Goal: Task Accomplishment & Management: Manage account settings

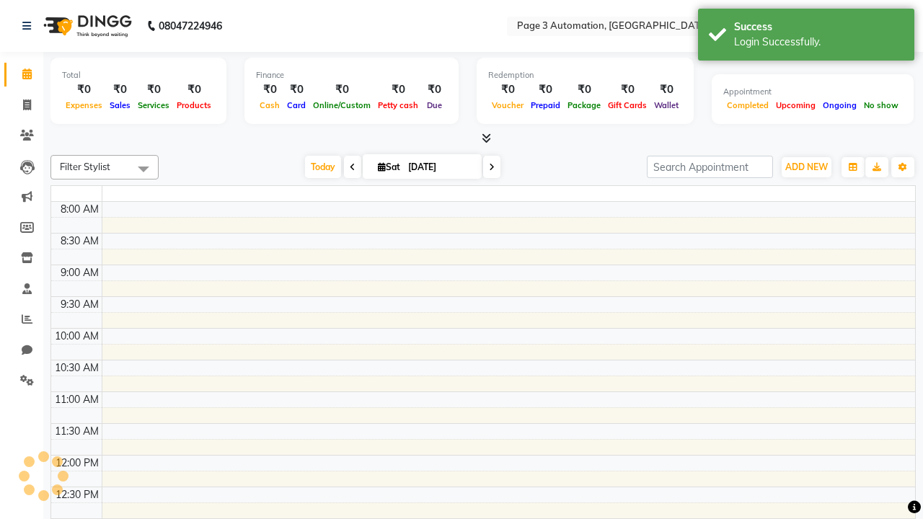
select select "en"
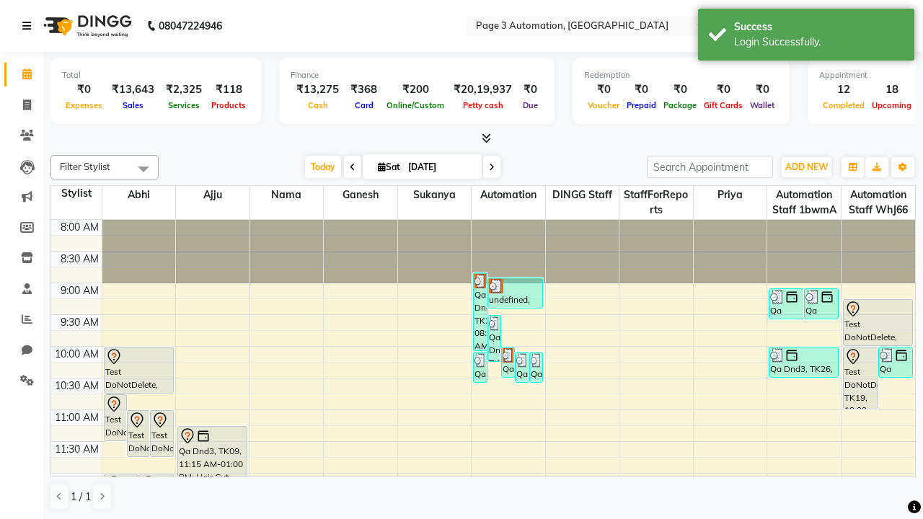
click at [30, 26] on icon at bounding box center [26, 26] width 9 height 10
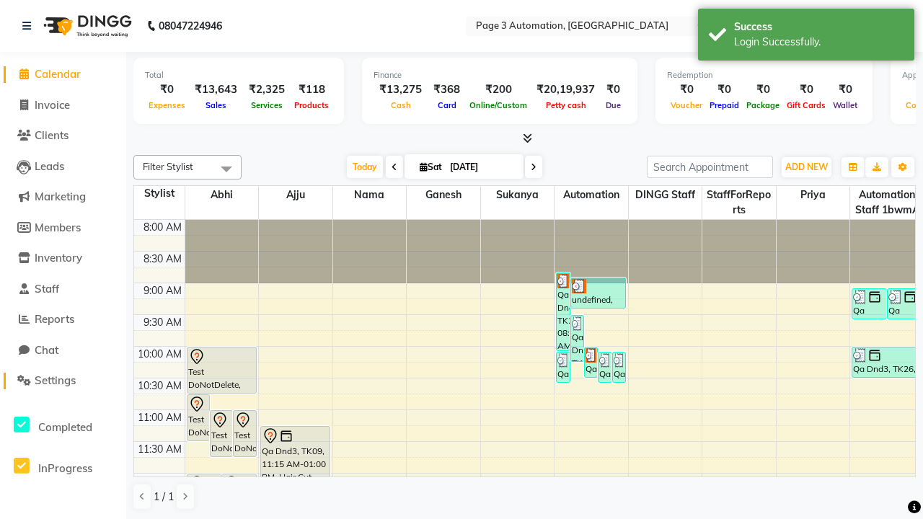
click at [63, 381] on span "Settings" at bounding box center [55, 381] width 41 height 14
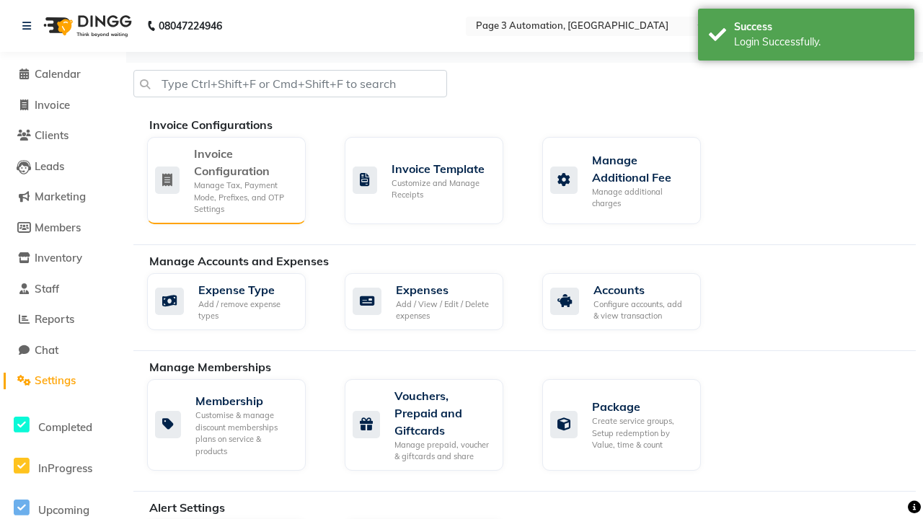
click at [226, 180] on div "Manage Tax, Payment Mode, Prefixes, and OTP Settings" at bounding box center [244, 198] width 100 height 36
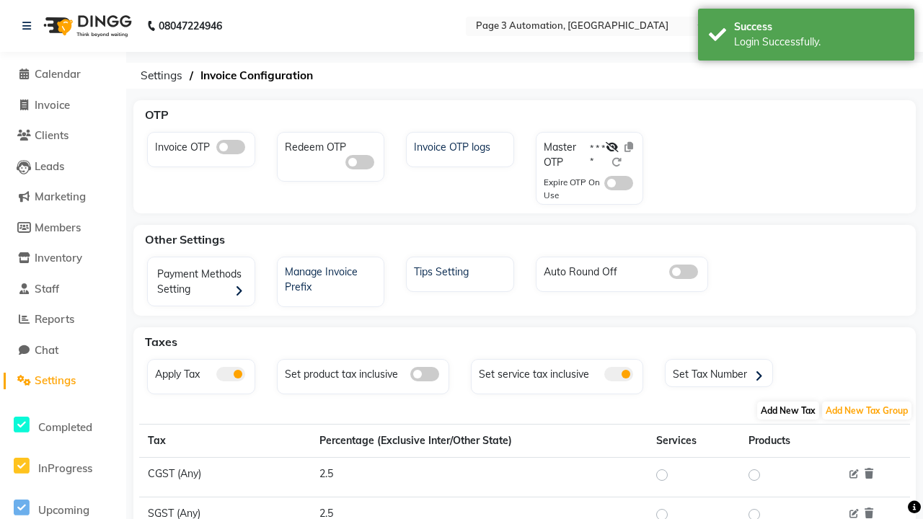
click at [789, 410] on span "Add New Tax" at bounding box center [788, 411] width 62 height 18
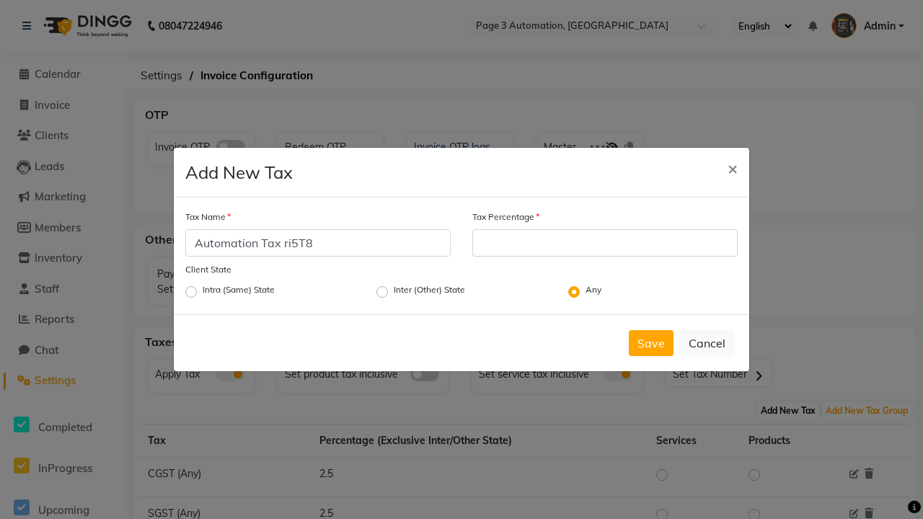
type input "Automation Tax ri5T8"
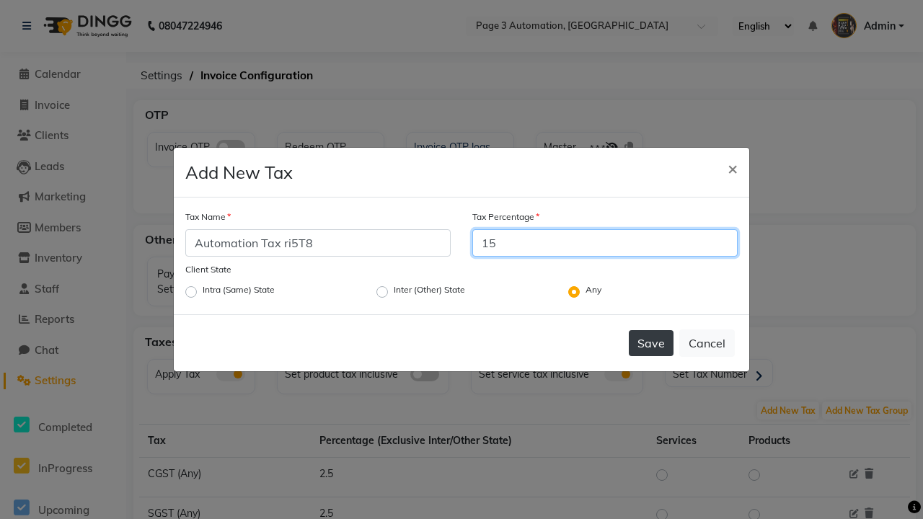
type input "15"
click at [651, 343] on button "Save" at bounding box center [651, 343] width 45 height 26
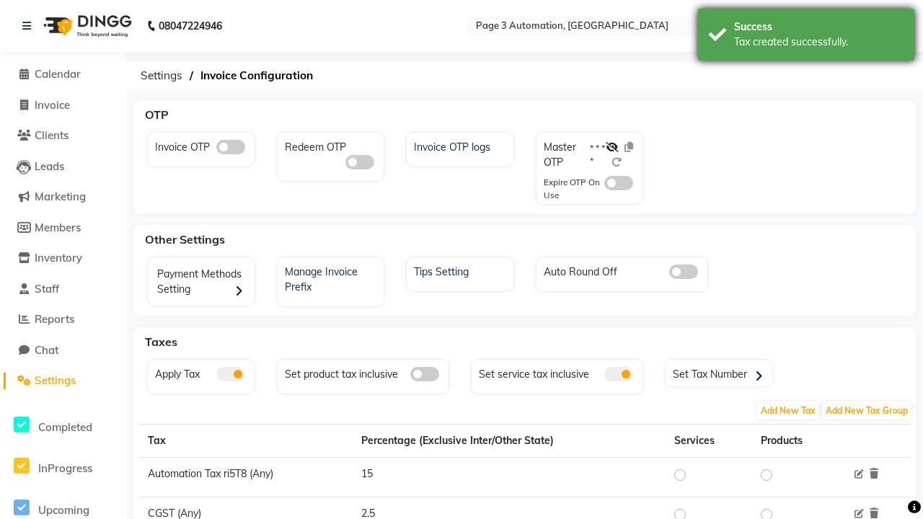
click at [807, 37] on div "Tax created successfully." at bounding box center [819, 42] width 170 height 15
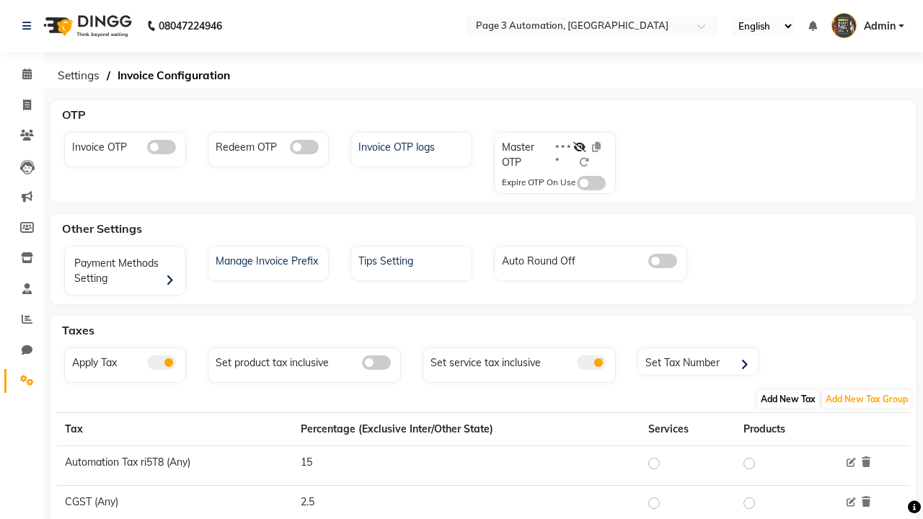
click at [789, 399] on span "Add New Tax" at bounding box center [788, 399] width 62 height 18
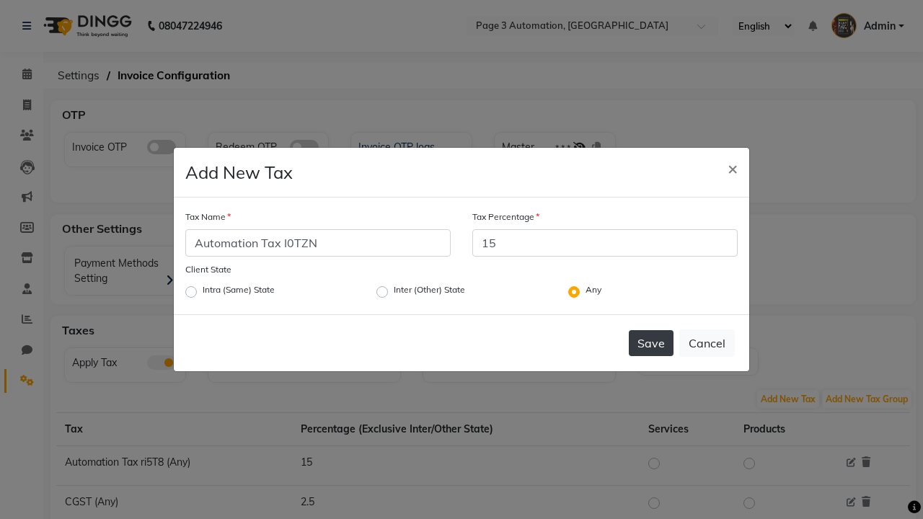
type input "15"
click at [651, 343] on button "Save" at bounding box center [651, 343] width 45 height 26
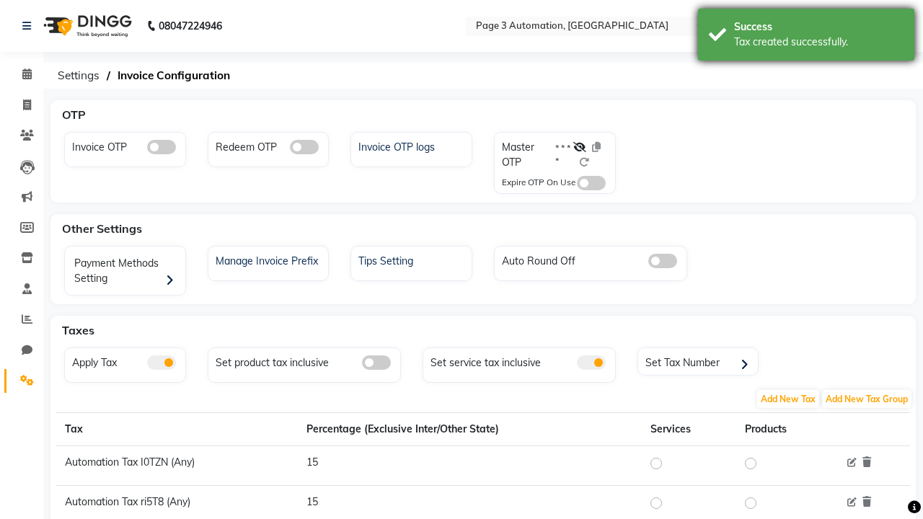
click at [807, 37] on div "Tax created successfully." at bounding box center [819, 42] width 170 height 15
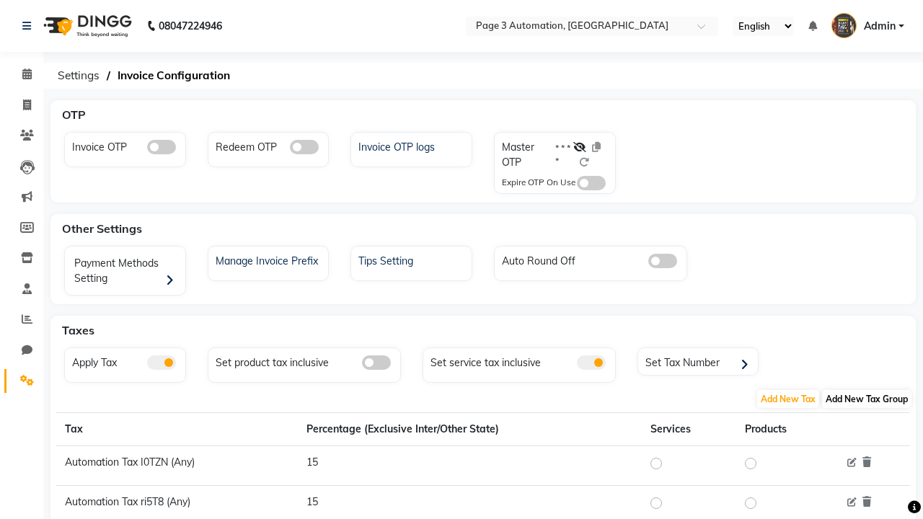
click at [867, 399] on span "Add New Tax Group" at bounding box center [866, 399] width 89 height 18
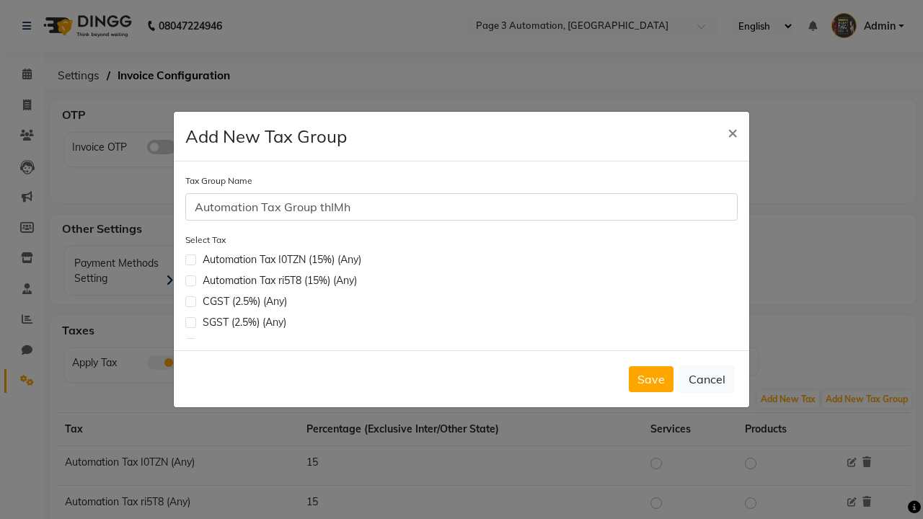
type input "Automation Tax Group thIMh"
click at [190, 281] on label at bounding box center [190, 281] width 11 height 11
click at [190, 281] on input "checkbox" at bounding box center [189, 279] width 9 height 9
checkbox input "true"
click at [651, 379] on button "Save" at bounding box center [651, 379] width 45 height 26
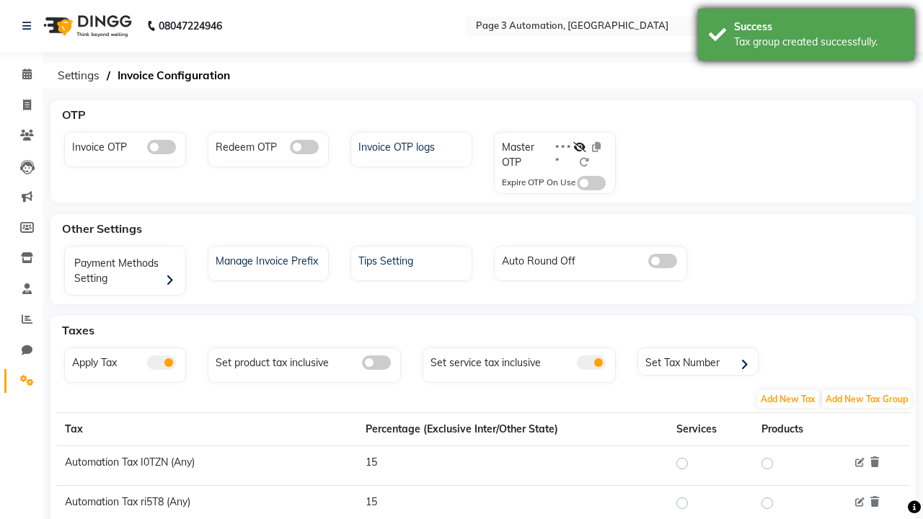
click at [807, 37] on div "Tax group created successfully." at bounding box center [819, 42] width 170 height 15
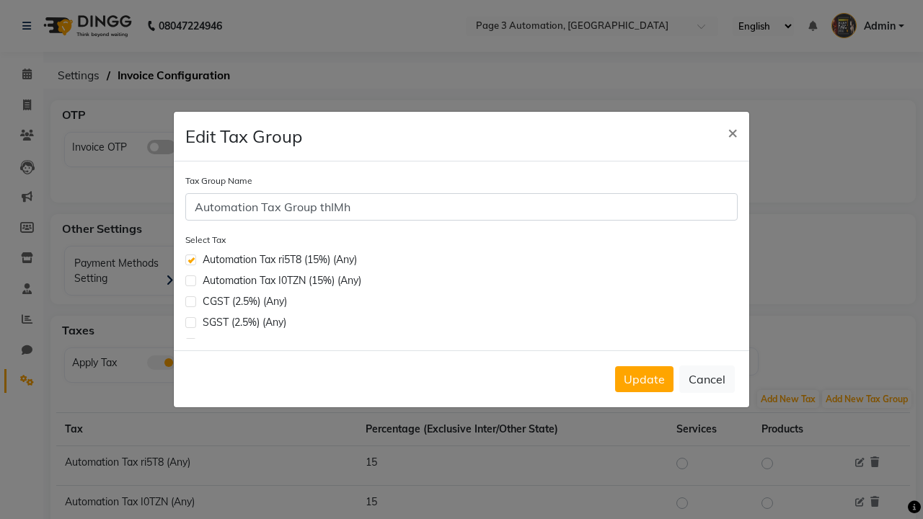
scroll to position [374, 0]
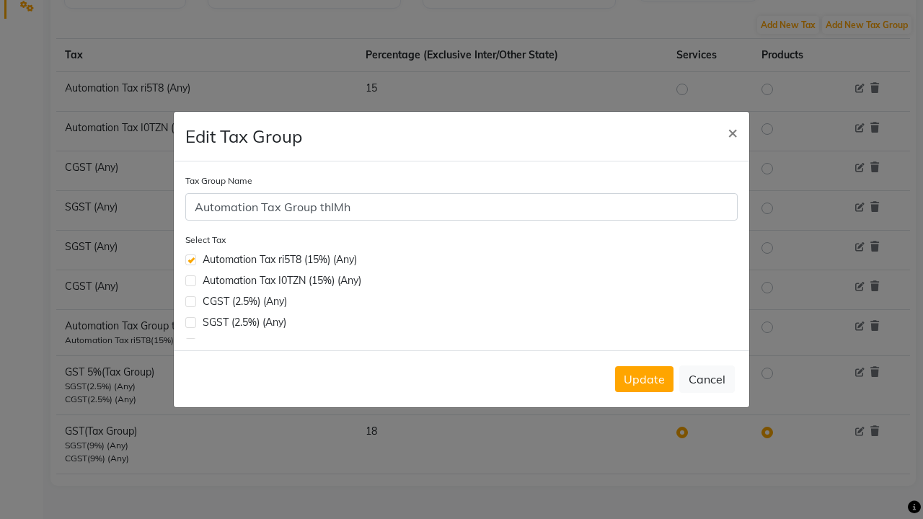
click at [190, 281] on label at bounding box center [190, 281] width 11 height 11
click at [190, 281] on input "checkbox" at bounding box center [189, 279] width 9 height 9
checkbox input "true"
click at [644, 379] on button "Update" at bounding box center [644, 379] width 58 height 26
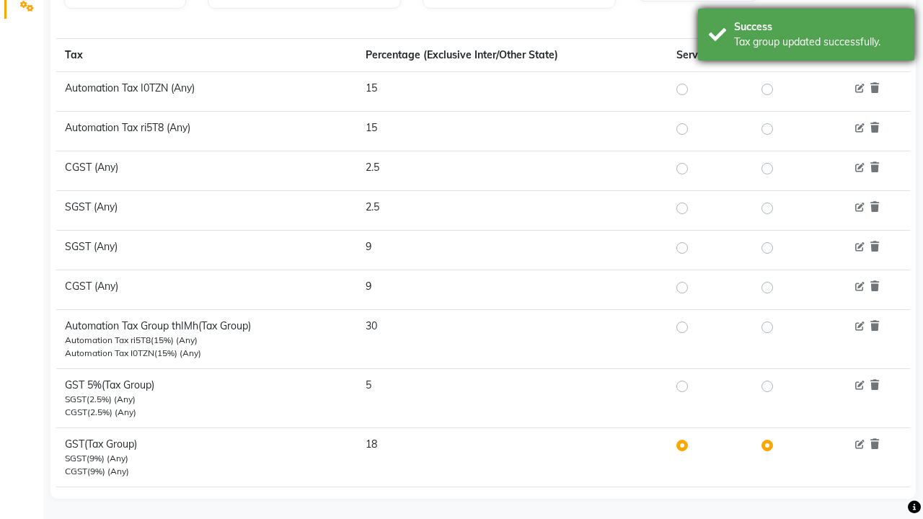
click at [807, 37] on div "Tax group updated successfully." at bounding box center [819, 42] width 170 height 15
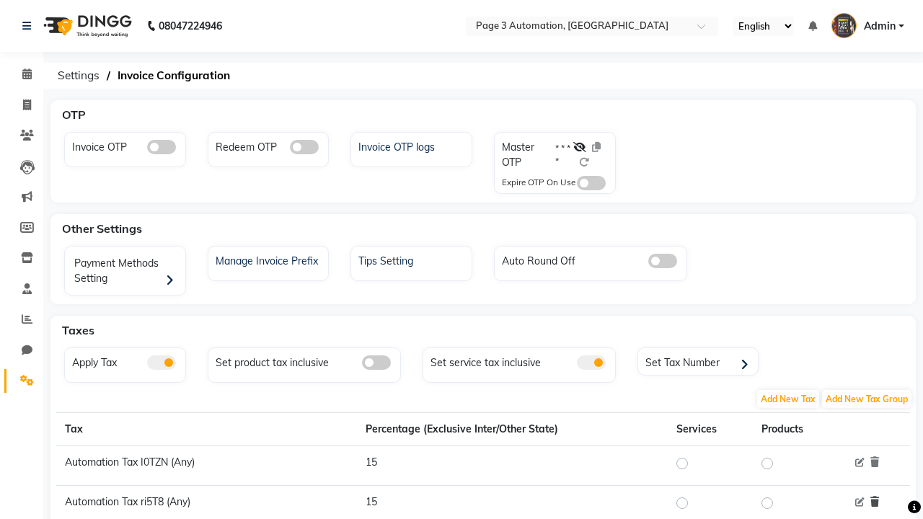
click at [875, 502] on icon at bounding box center [875, 502] width 9 height 10
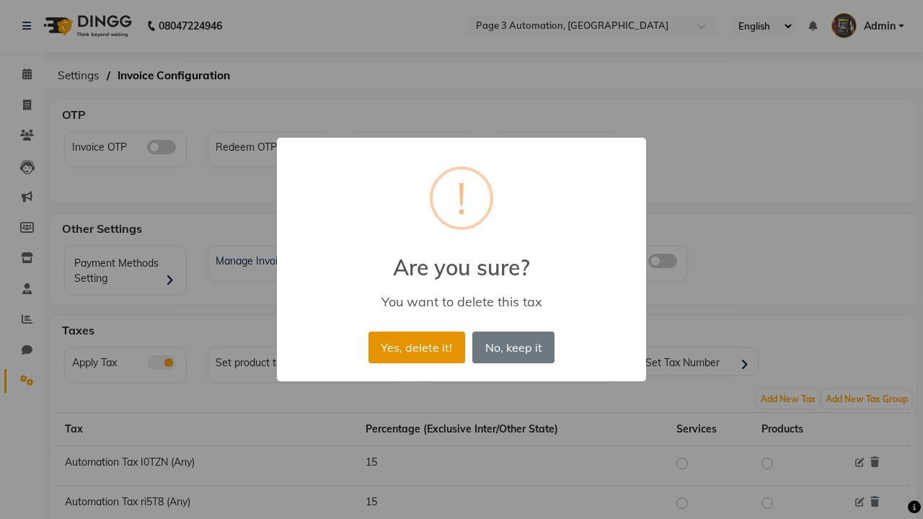
click at [416, 347] on button "Yes, delete it!" at bounding box center [417, 348] width 97 height 32
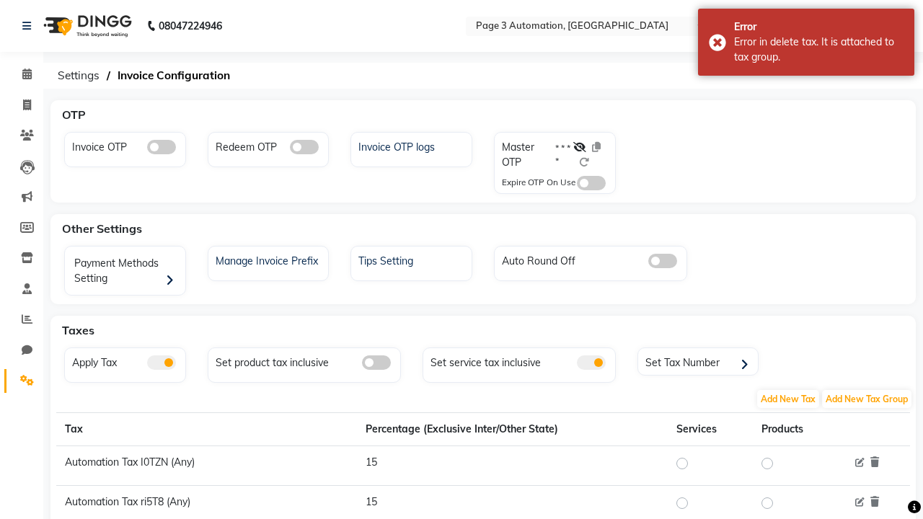
click at [807, 42] on div "Error in delete tax. It is attached to tax group." at bounding box center [819, 50] width 170 height 30
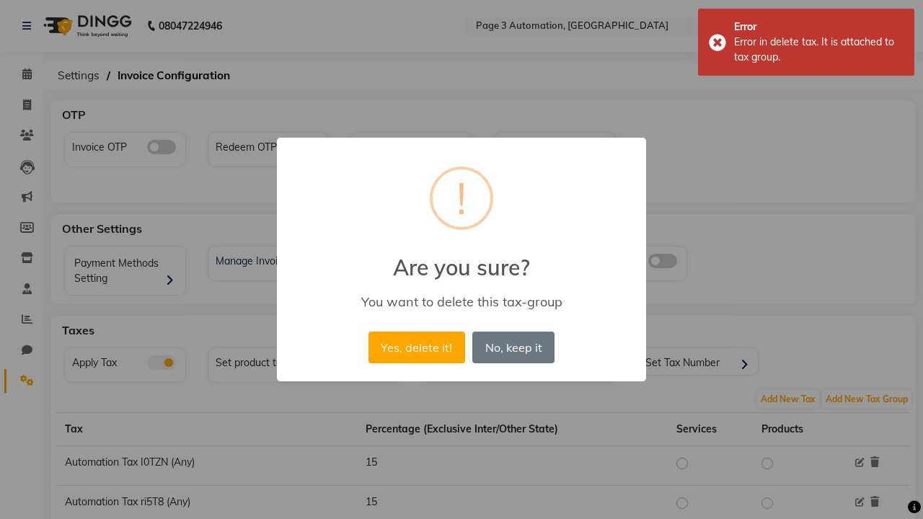
scroll to position [387, 0]
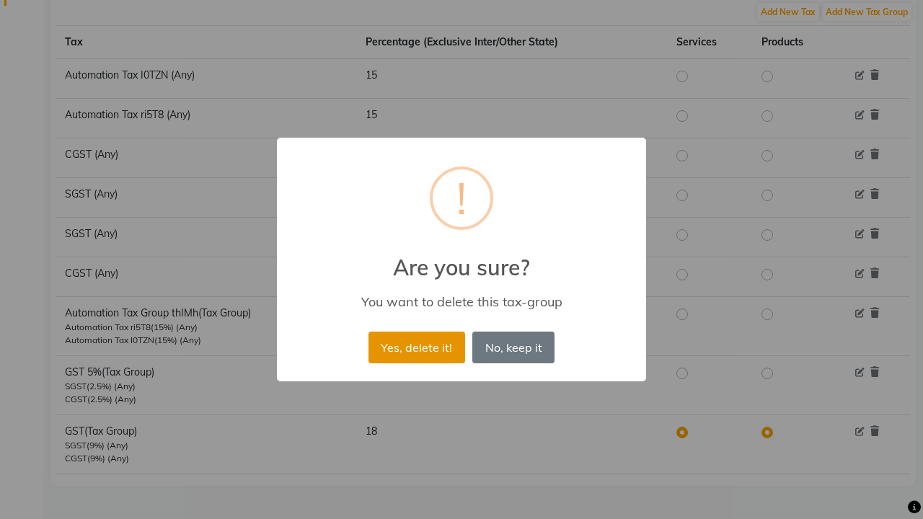
click at [416, 347] on button "Yes, delete it!" at bounding box center [417, 348] width 97 height 32
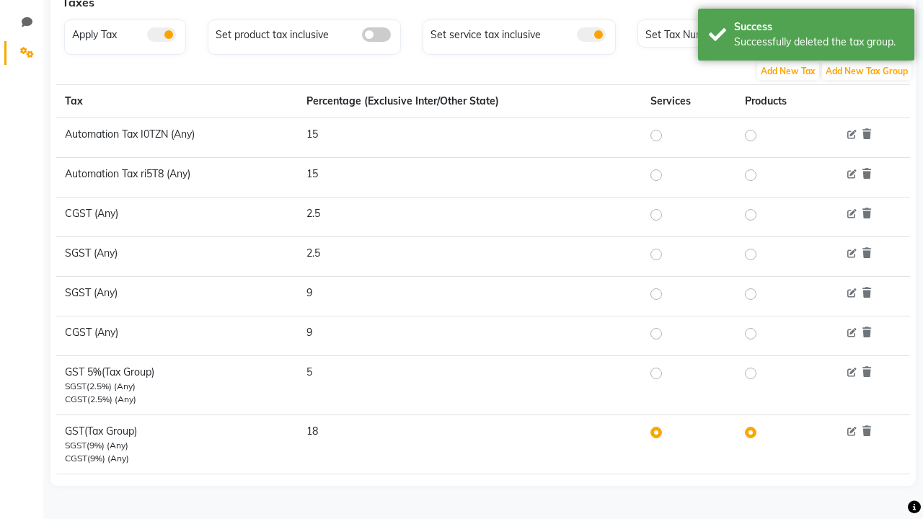
scroll to position [328, 0]
click at [807, 37] on div "Successfully deleted the tax group." at bounding box center [819, 42] width 170 height 15
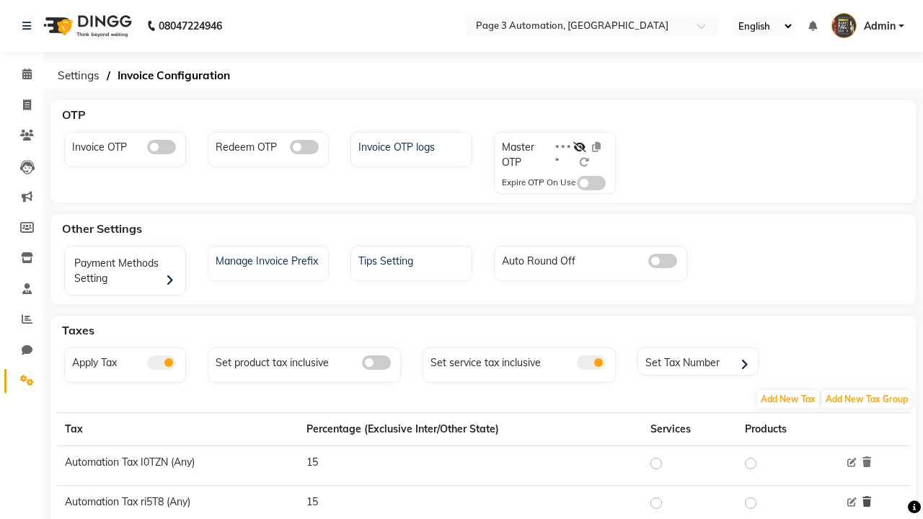
click at [867, 502] on icon at bounding box center [867, 502] width 9 height 10
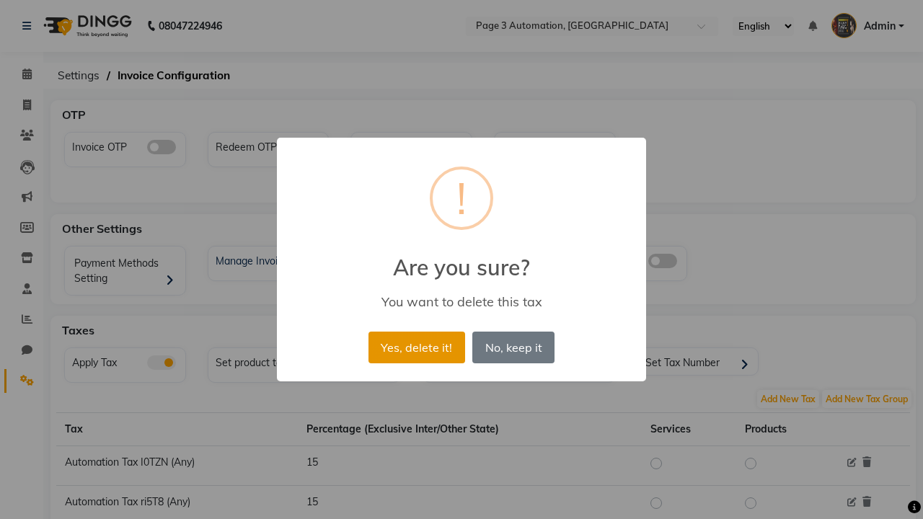
click at [416, 347] on button "Yes, delete it!" at bounding box center [417, 348] width 97 height 32
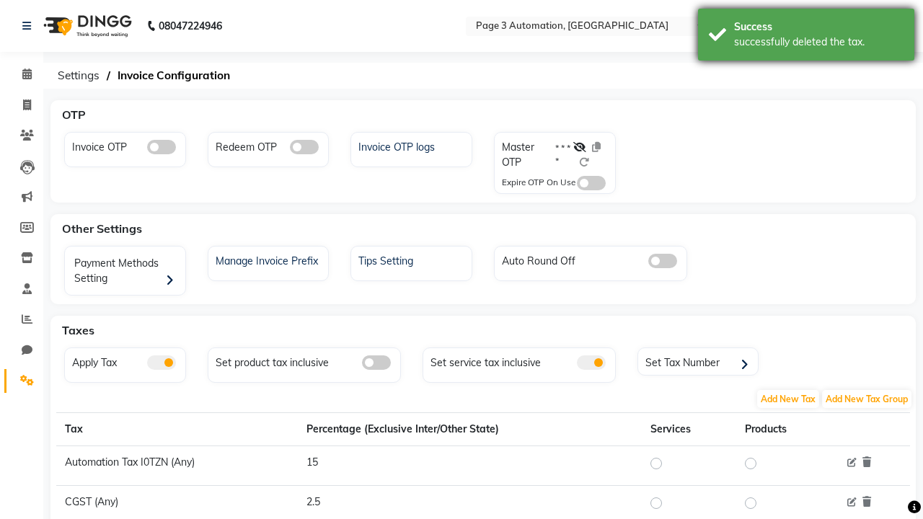
click at [807, 37] on div "successfully deleted the tax." at bounding box center [819, 42] width 170 height 15
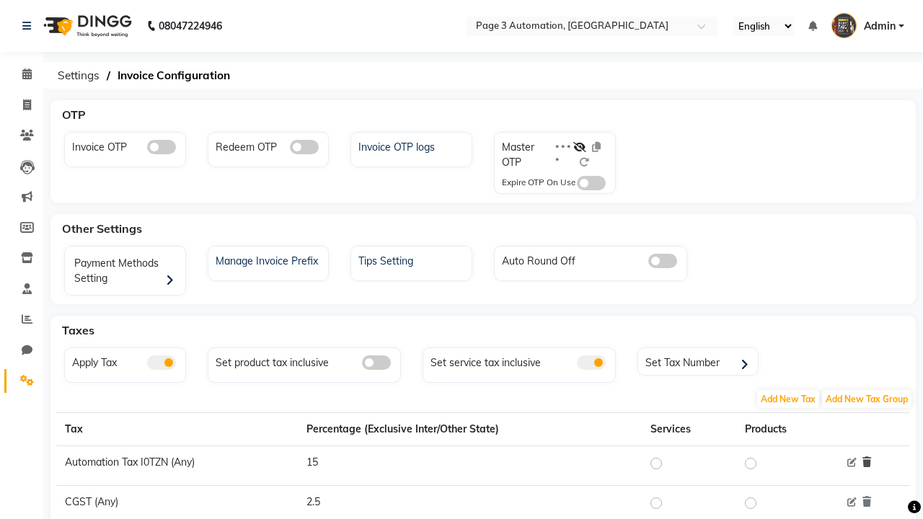
click at [867, 462] on icon at bounding box center [867, 462] width 9 height 10
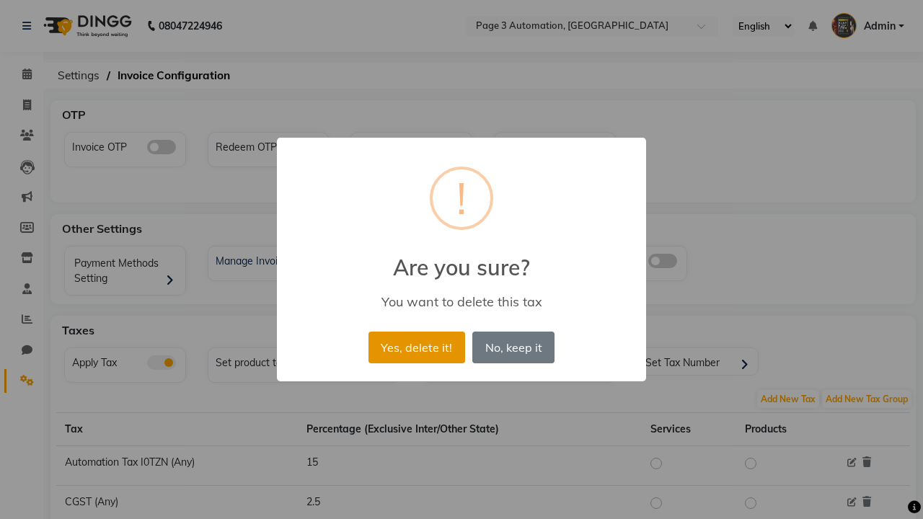
click at [416, 347] on button "Yes, delete it!" at bounding box center [417, 348] width 97 height 32
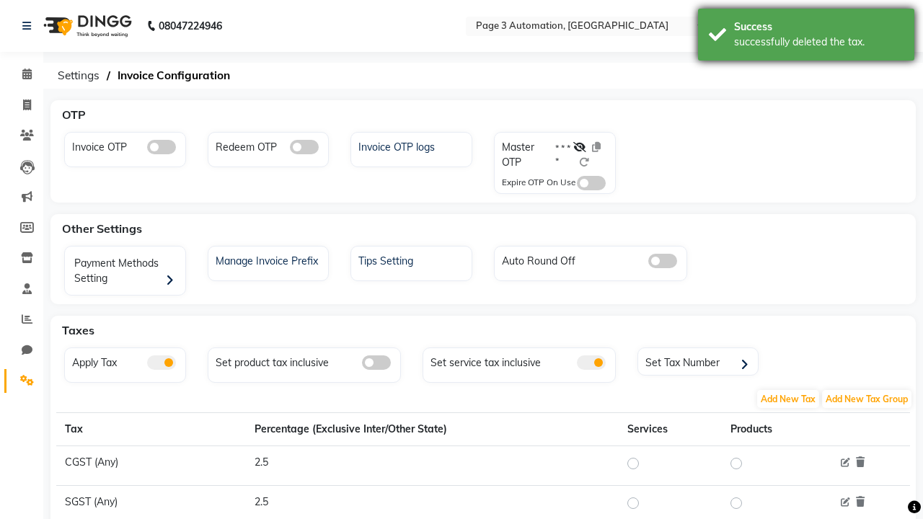
click at [807, 37] on div "successfully deleted the tax." at bounding box center [819, 42] width 170 height 15
